Goal: Task Accomplishment & Management: Use online tool/utility

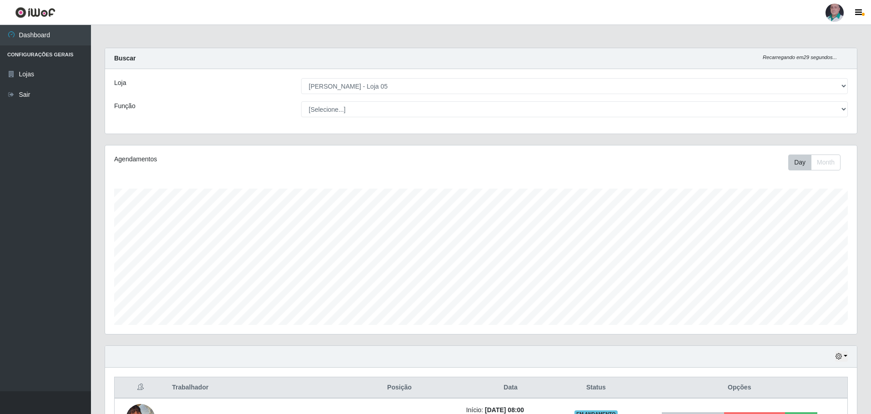
select select "252"
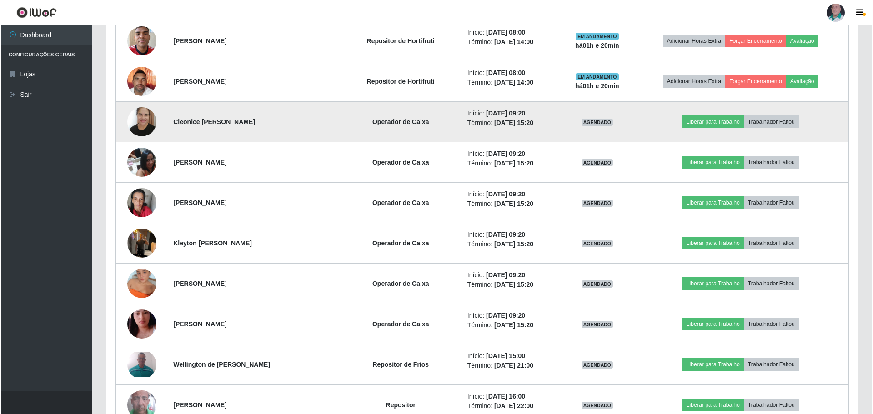
scroll to position [682, 0]
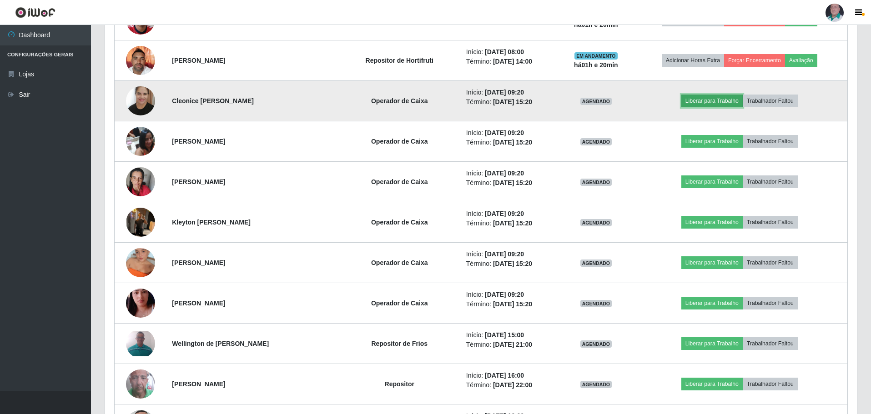
click at [699, 96] on button "Liberar para Trabalho" at bounding box center [711, 101] width 61 height 13
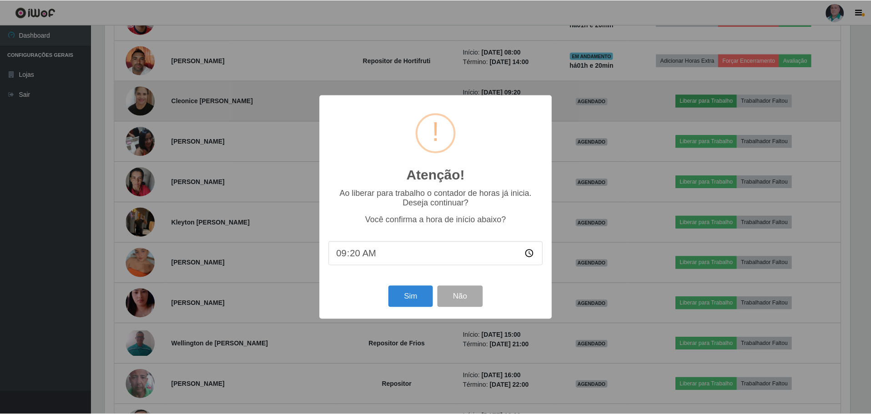
scroll to position [189, 747]
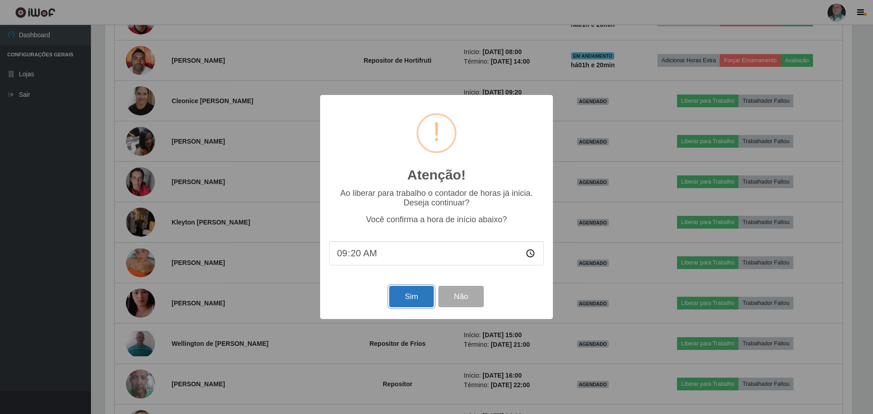
click at [423, 298] on button "Sim" at bounding box center [411, 296] width 44 height 21
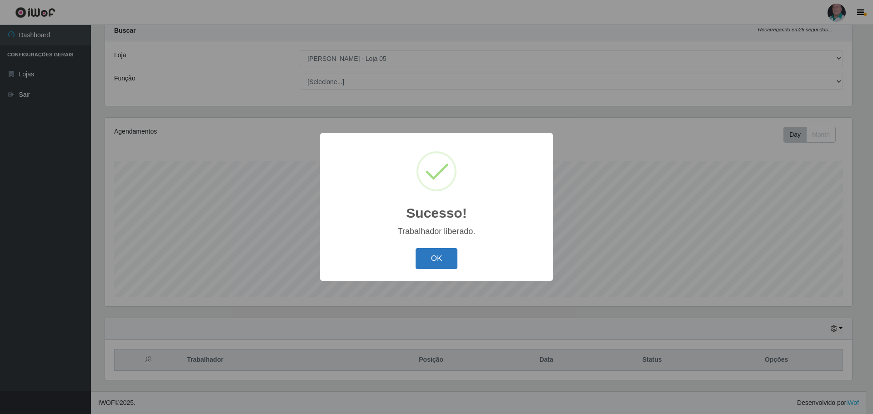
click at [439, 265] on button "OK" at bounding box center [437, 258] width 42 height 21
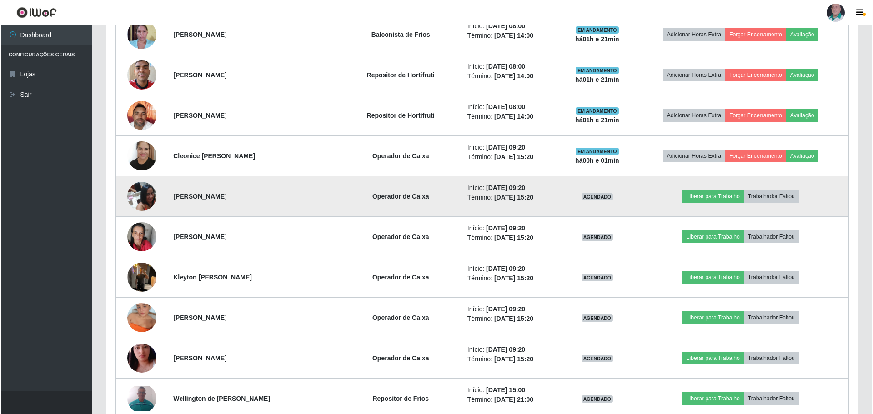
scroll to position [628, 0]
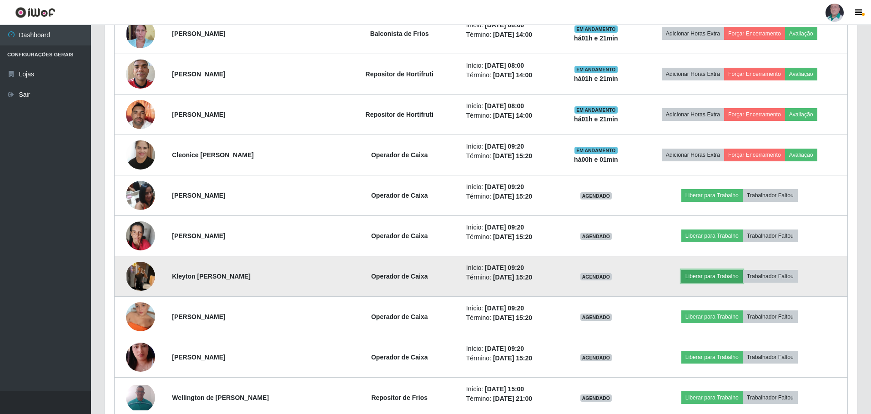
click at [694, 276] on button "Liberar para Trabalho" at bounding box center [711, 276] width 61 height 13
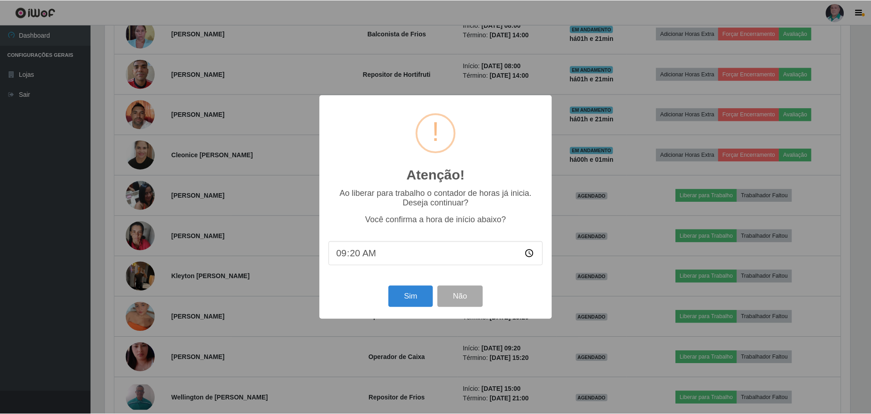
scroll to position [189, 747]
click at [415, 292] on button "Sim" at bounding box center [411, 296] width 44 height 21
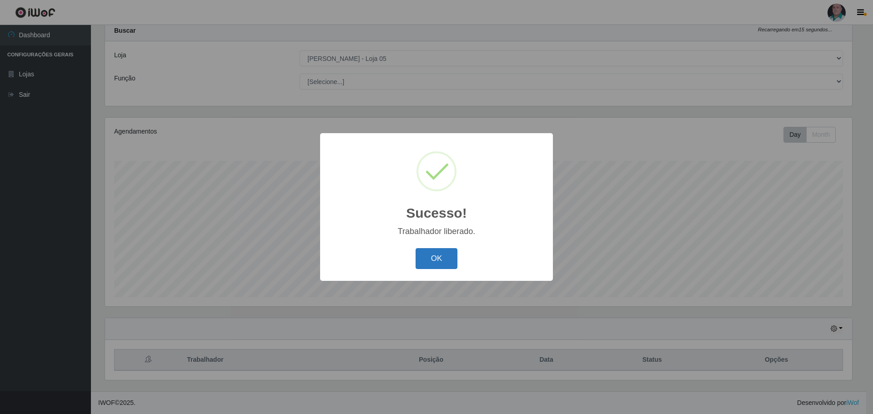
click at [441, 264] on button "OK" at bounding box center [437, 258] width 42 height 21
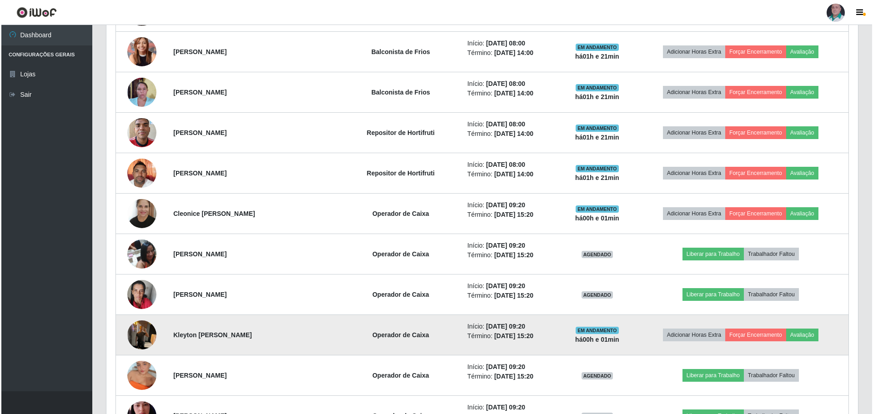
scroll to position [573, 0]
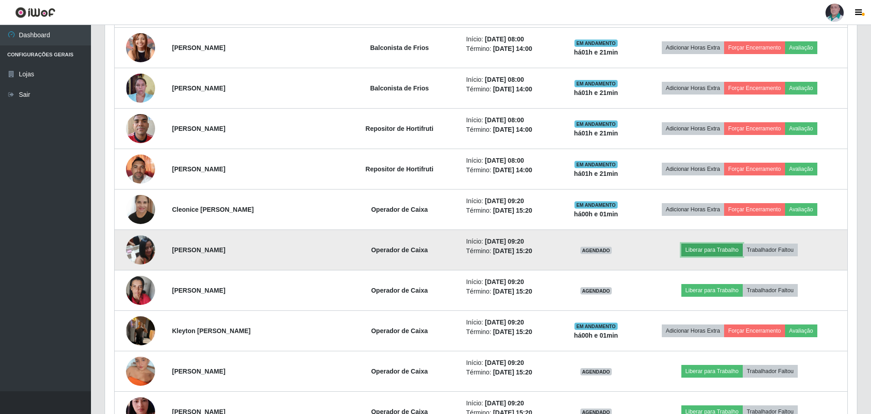
click at [710, 251] on button "Liberar para Trabalho" at bounding box center [711, 250] width 61 height 13
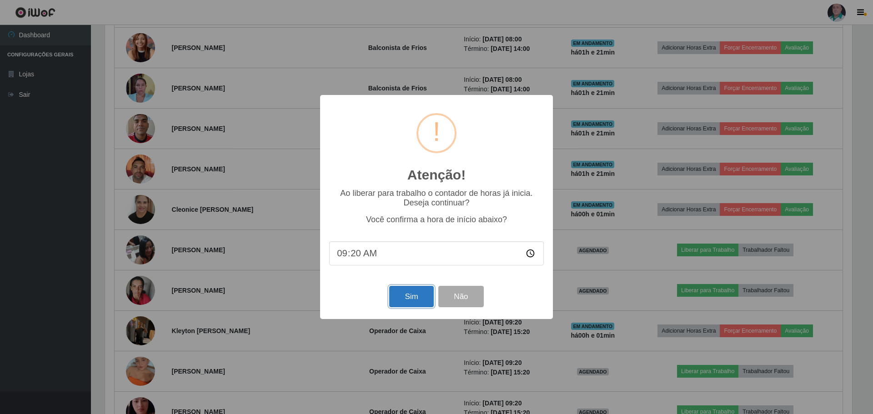
click at [421, 296] on button "Sim" at bounding box center [411, 296] width 44 height 21
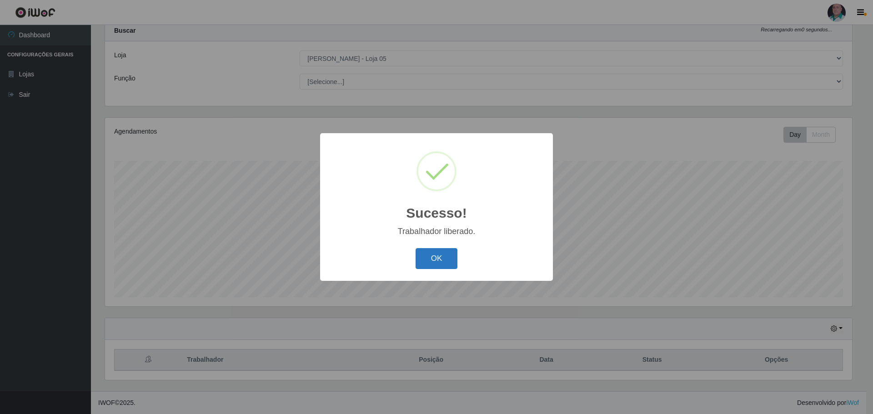
click at [449, 259] on button "OK" at bounding box center [437, 258] width 42 height 21
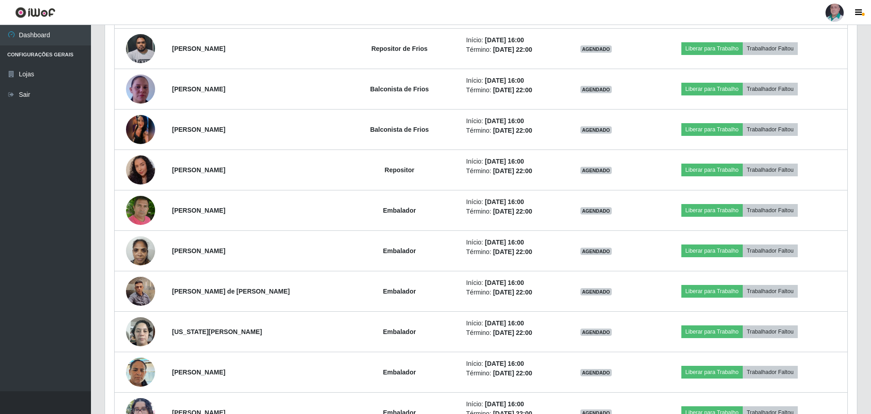
scroll to position [1255, 0]
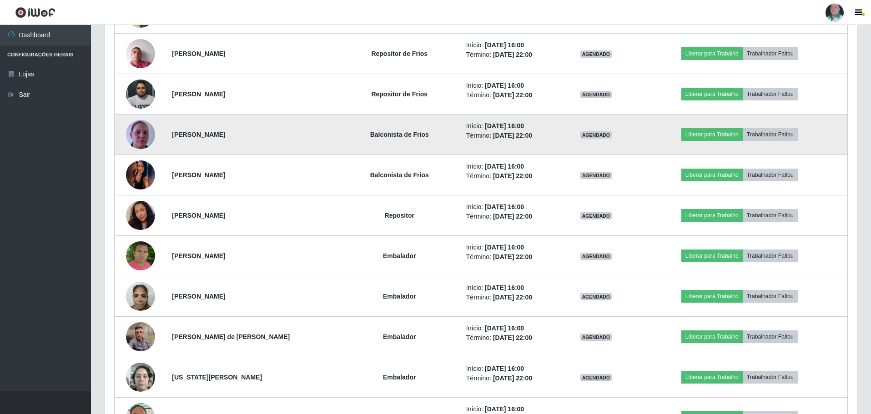
click at [146, 136] on img at bounding box center [140, 135] width 29 height 52
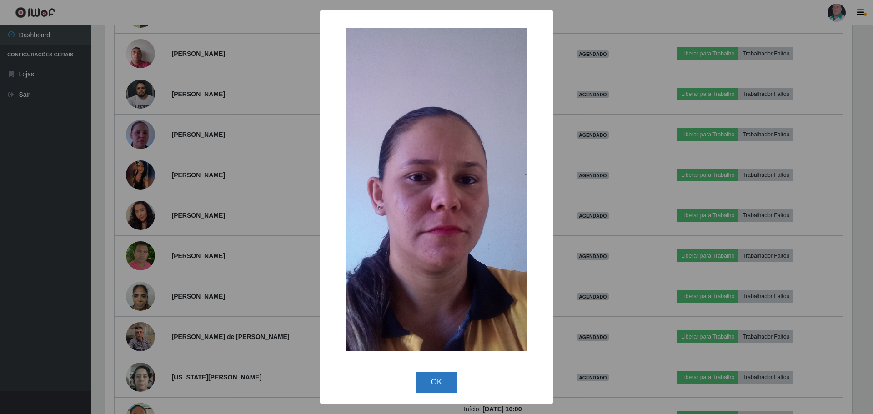
click at [439, 385] on button "OK" at bounding box center [437, 382] width 42 height 21
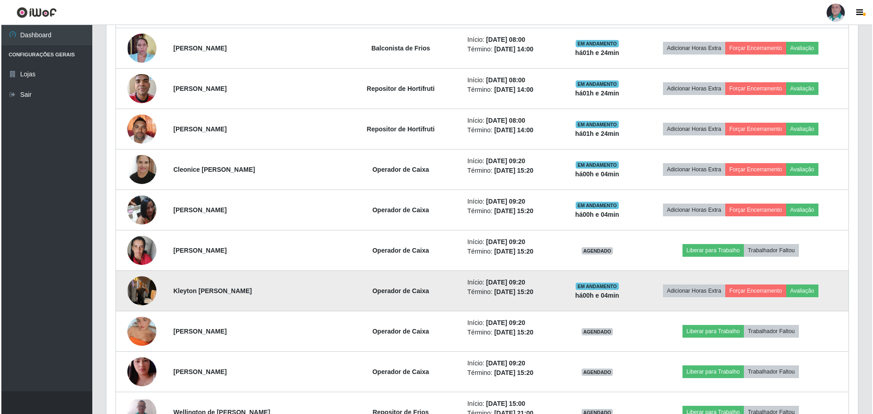
scroll to position [619, 0]
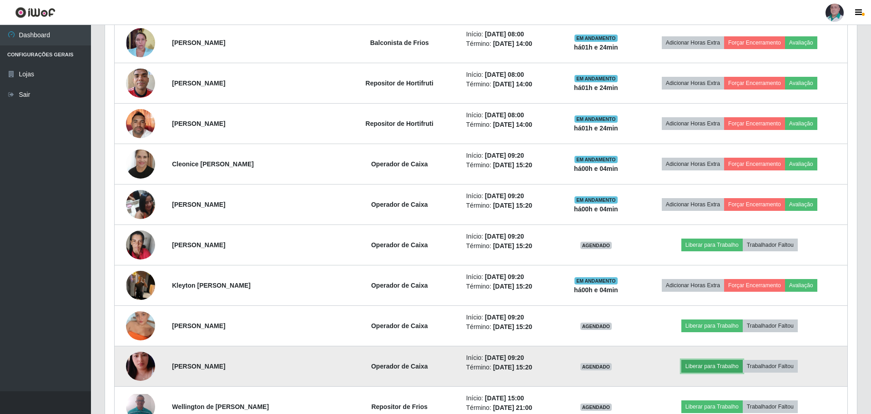
click at [696, 367] on button "Liberar para Trabalho" at bounding box center [711, 366] width 61 height 13
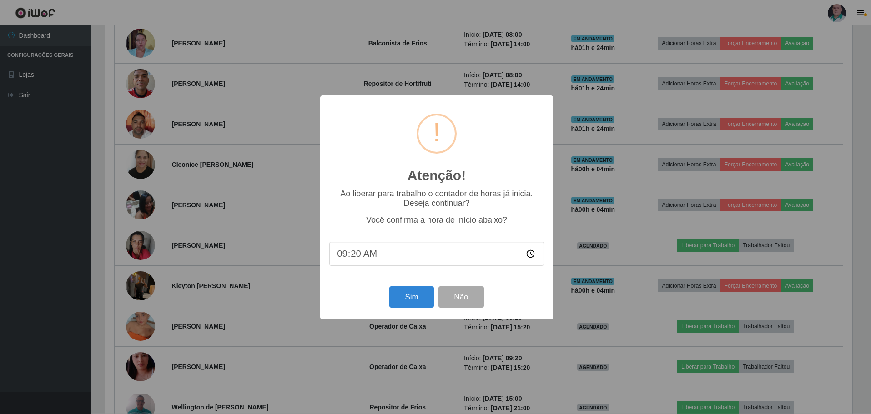
scroll to position [189, 747]
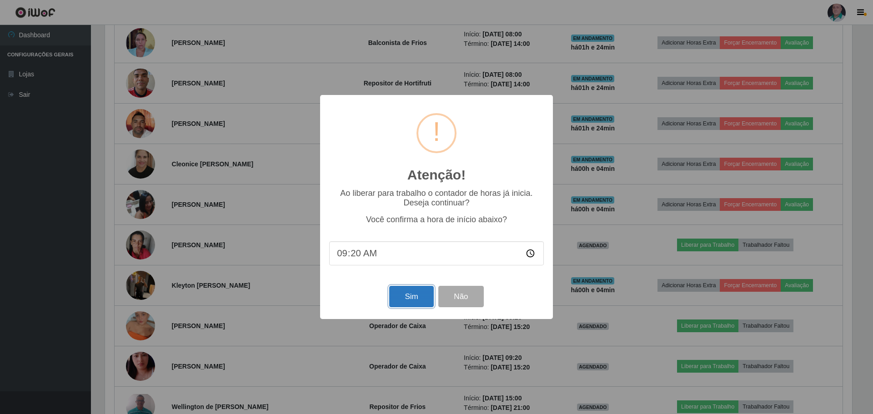
click at [398, 299] on button "Sim" at bounding box center [411, 296] width 44 height 21
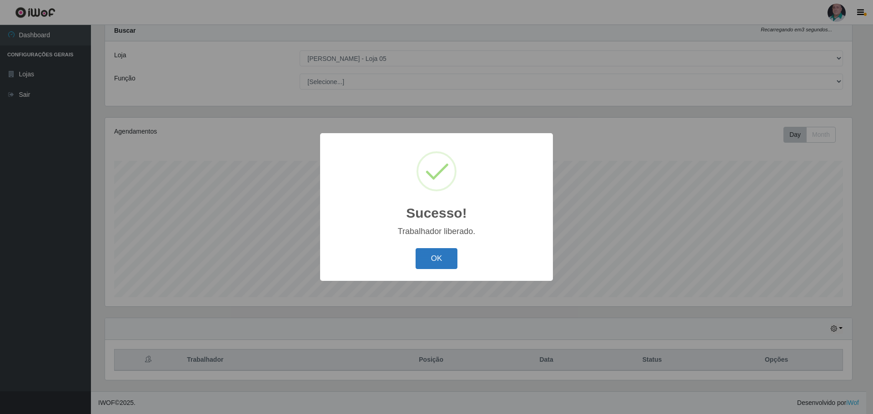
click at [441, 263] on button "OK" at bounding box center [437, 258] width 42 height 21
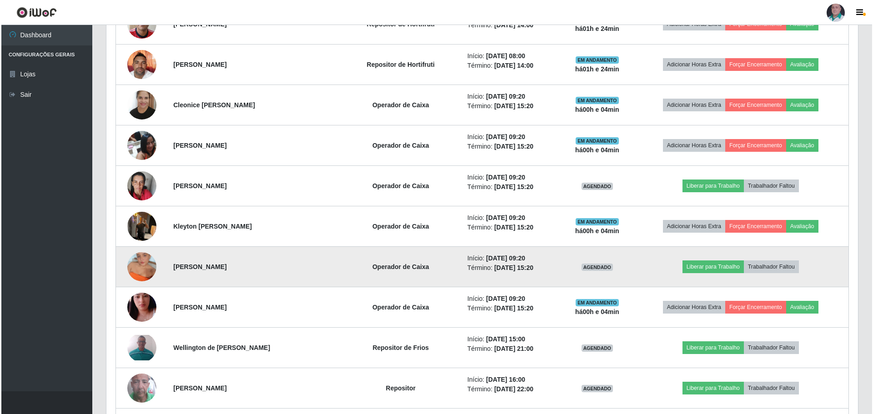
scroll to position [672, 0]
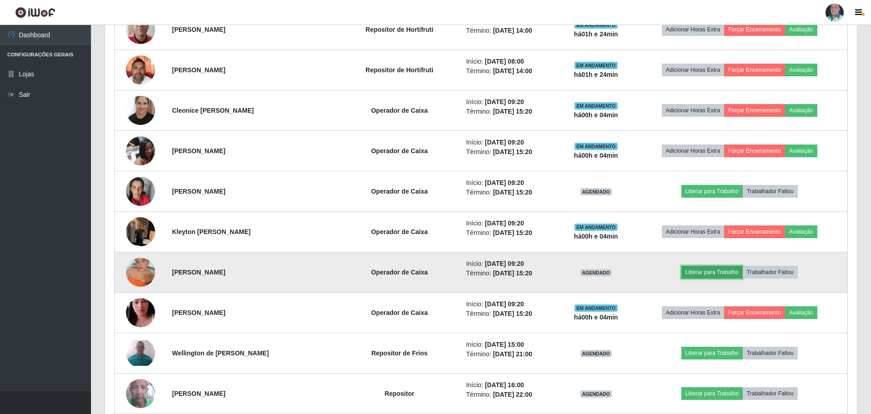
click at [725, 272] on button "Liberar para Trabalho" at bounding box center [711, 272] width 61 height 13
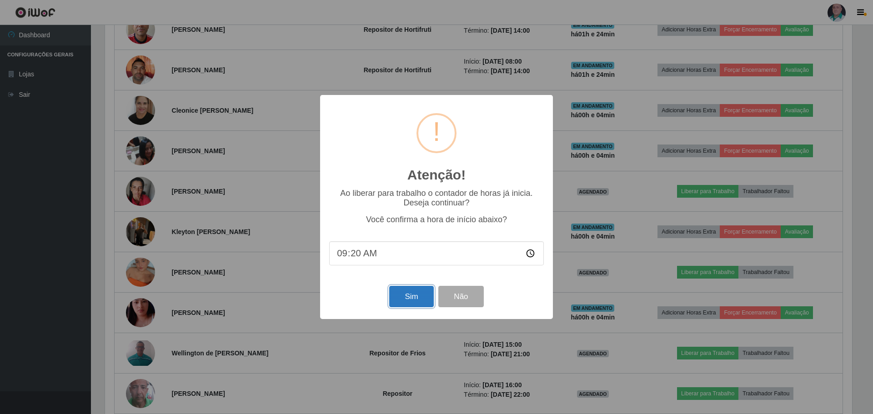
click at [413, 297] on button "Sim" at bounding box center [411, 296] width 44 height 21
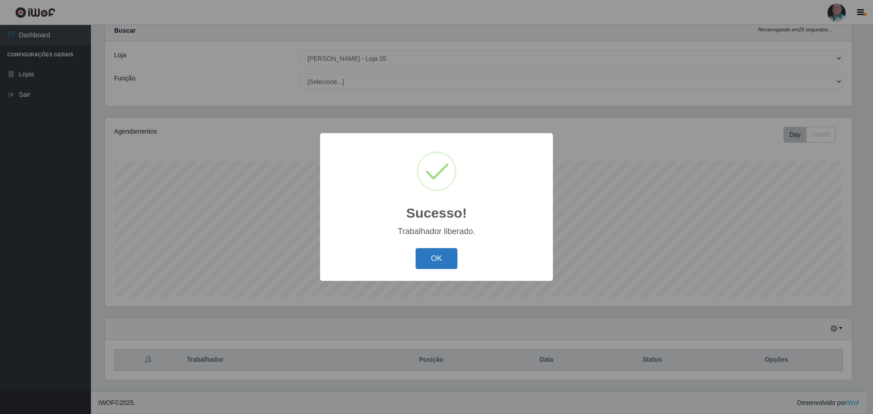
click at [431, 261] on button "OK" at bounding box center [437, 258] width 42 height 21
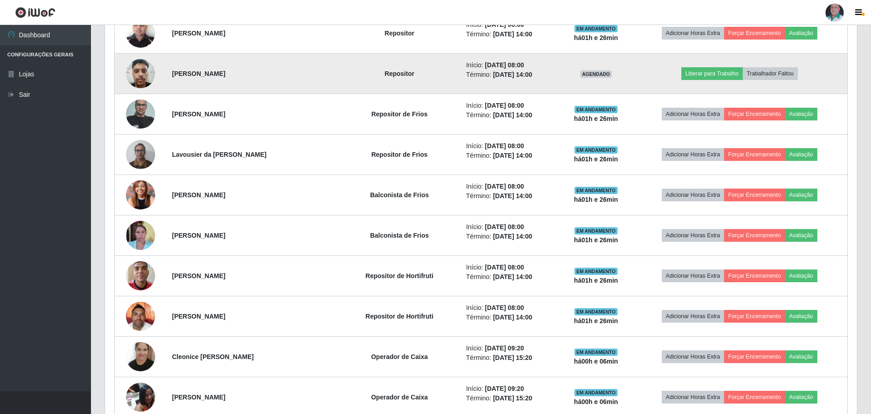
scroll to position [482, 0]
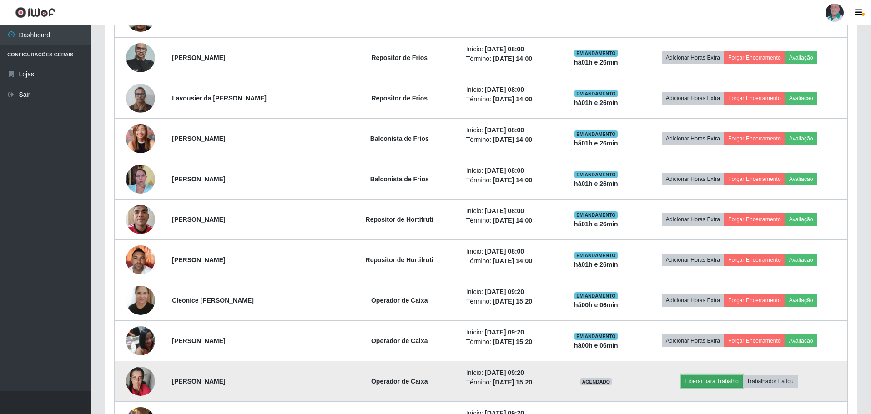
click at [721, 383] on button "Liberar para Trabalho" at bounding box center [711, 381] width 61 height 13
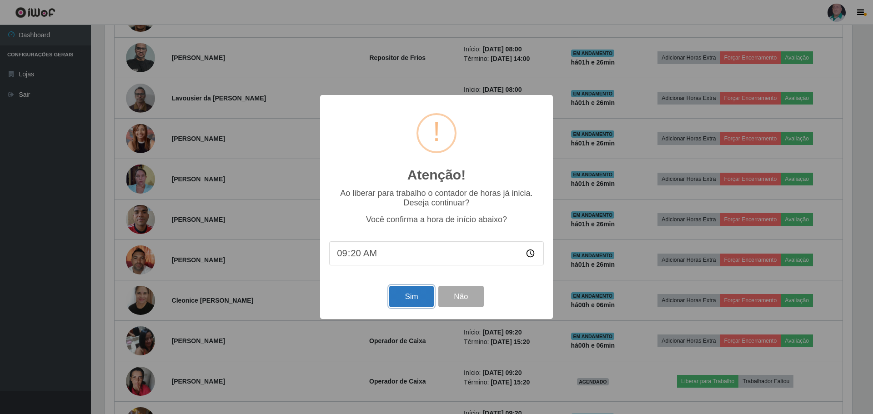
click at [406, 298] on button "Sim" at bounding box center [411, 296] width 44 height 21
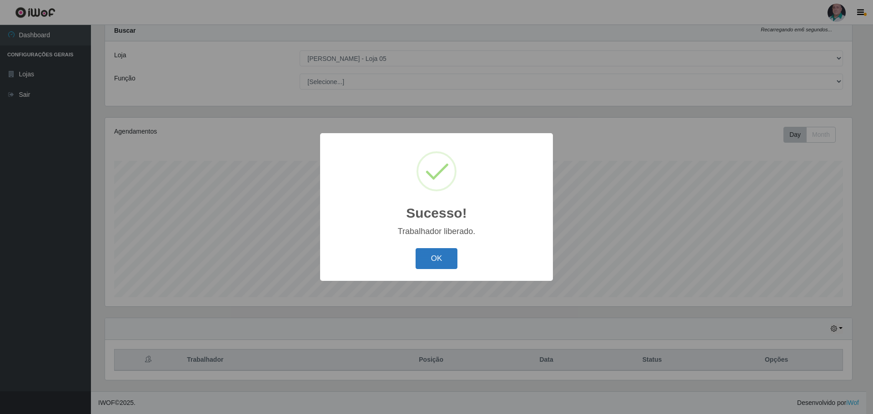
click at [428, 261] on button "OK" at bounding box center [437, 258] width 42 height 21
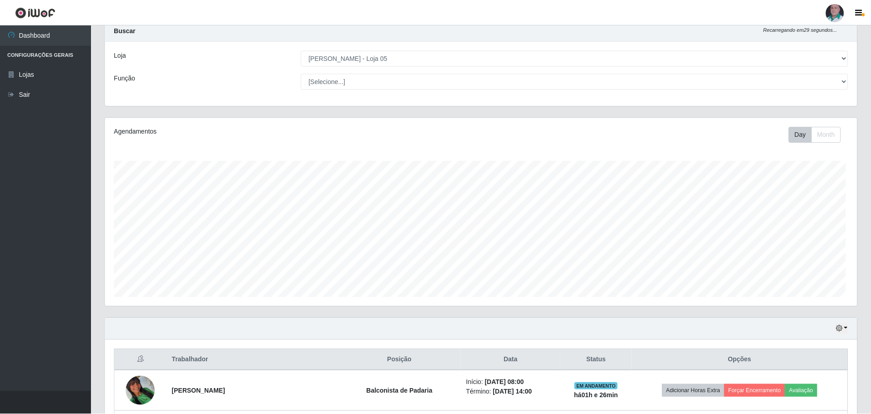
scroll to position [189, 751]
